Goal: Transaction & Acquisition: Purchase product/service

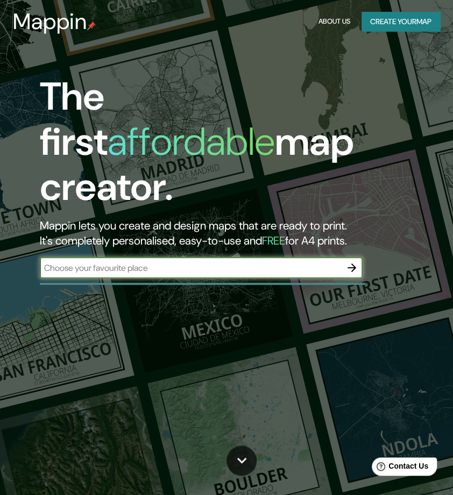
click at [154, 262] on input "text" at bounding box center [190, 268] width 301 height 12
click at [412, 16] on button "Create your map" at bounding box center [400, 22] width 79 height 20
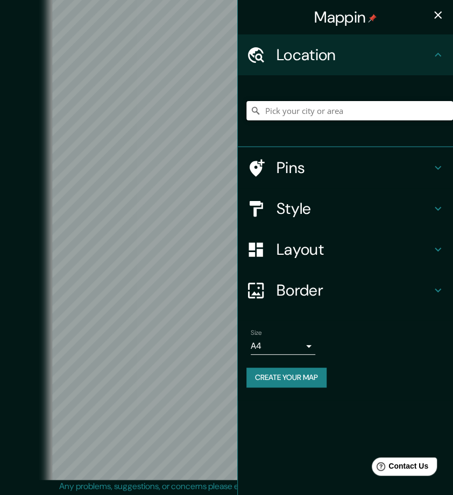
click at [278, 101] on input "Pick your city or area" at bounding box center [349, 110] width 207 height 19
click at [300, 176] on h4 "Pins" at bounding box center [353, 167] width 155 height 19
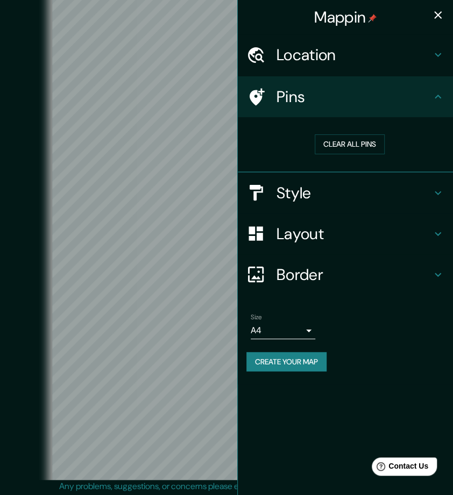
click at [282, 62] on h4 "Location" at bounding box center [353, 54] width 155 height 19
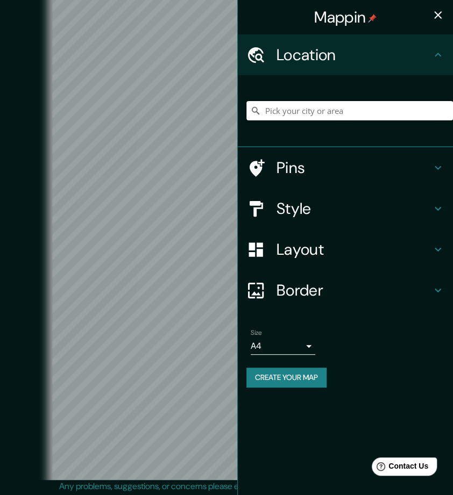
click at [301, 113] on input "Pick your city or area" at bounding box center [349, 110] width 207 height 19
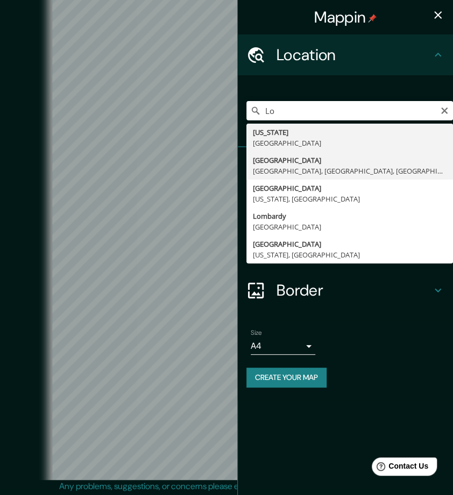
type input "[GEOGRAPHIC_DATA], [GEOGRAPHIC_DATA], [GEOGRAPHIC_DATA], [GEOGRAPHIC_DATA]"
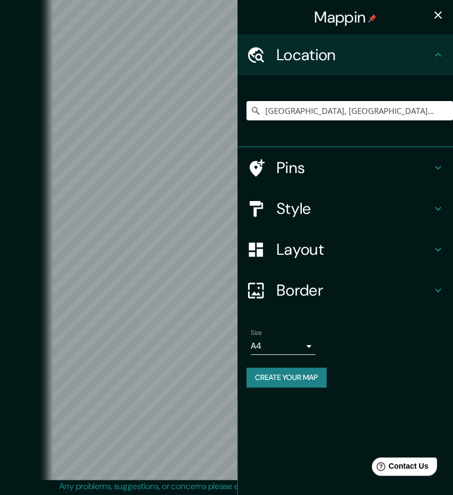
click at [419, 216] on h4 "Style" at bounding box center [353, 208] width 155 height 19
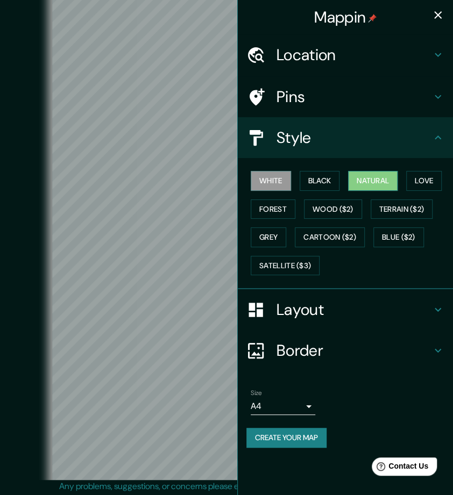
click at [362, 180] on button "Natural" at bounding box center [372, 181] width 49 height 20
click at [249, 197] on div "White Black Natural Love Forest Wood ($2) Terrain ($2) Grey Cartoon ($2) Blue (…" at bounding box center [349, 223] width 207 height 113
click at [255, 200] on button "Forest" at bounding box center [273, 210] width 45 height 20
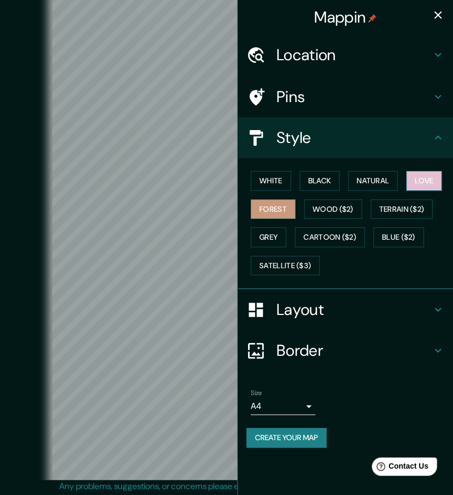
click at [416, 179] on button "Love" at bounding box center [424, 181] width 36 height 20
click at [273, 180] on button "White" at bounding box center [271, 181] width 40 height 20
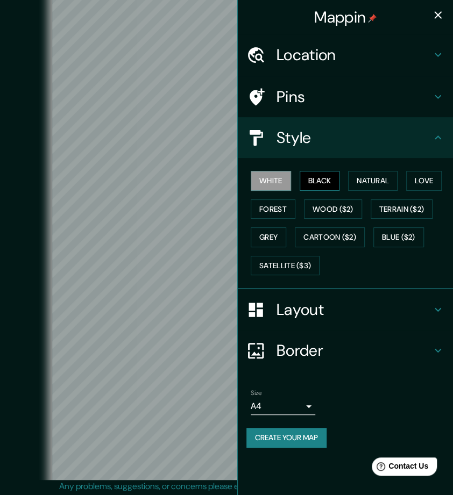
click at [319, 185] on button "Black" at bounding box center [320, 181] width 40 height 20
